Goal: Navigation & Orientation: Understand site structure

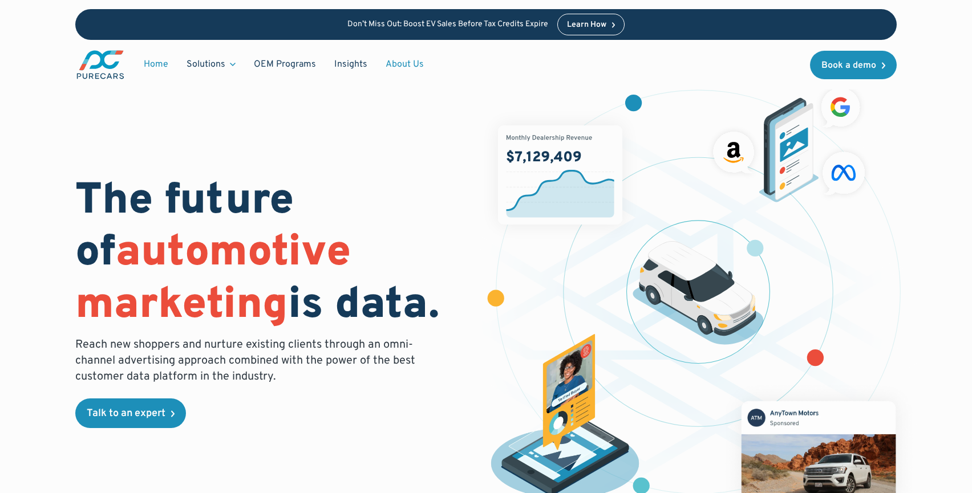
click at [413, 58] on link "About Us" at bounding box center [404, 65] width 56 height 22
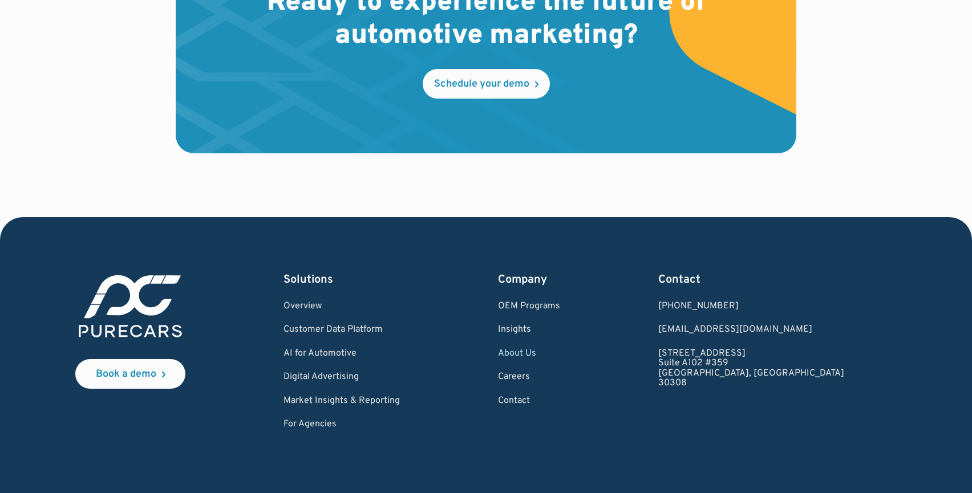
scroll to position [3332, 0]
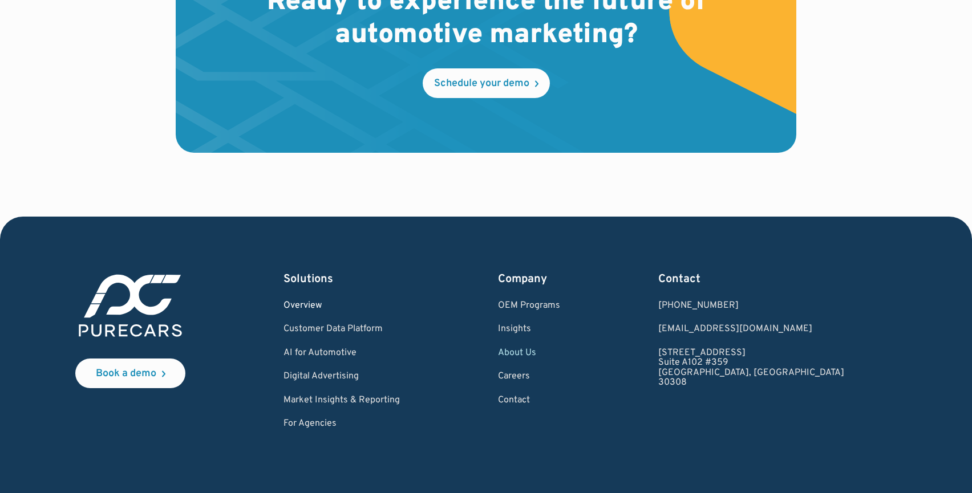
click at [329, 303] on link "Overview" at bounding box center [341, 306] width 116 height 10
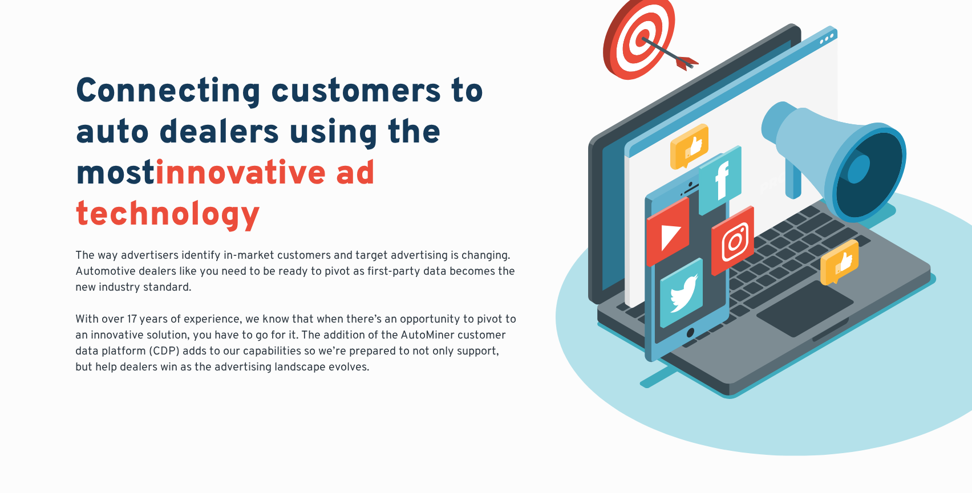
scroll to position [73, 0]
